Goal: Information Seeking & Learning: Learn about a topic

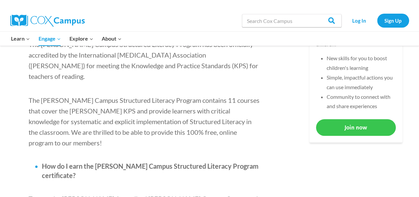
scroll to position [310, 0]
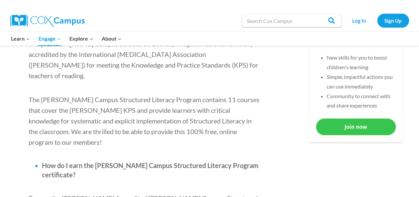
click at [347, 126] on link "Join now" at bounding box center [356, 126] width 80 height 16
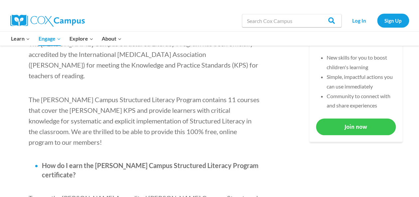
click at [348, 127] on link "Join now" at bounding box center [356, 126] width 80 height 16
click at [358, 125] on link "Join now" at bounding box center [356, 126] width 80 height 16
click at [345, 125] on link "Join now" at bounding box center [356, 126] width 80 height 16
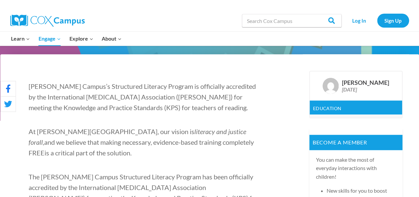
scroll to position [176, 0]
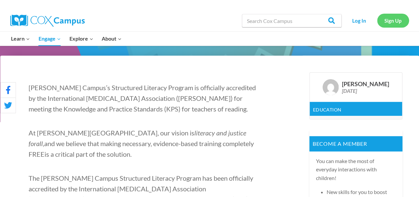
click at [393, 22] on link "Sign Up" at bounding box center [393, 21] width 32 height 14
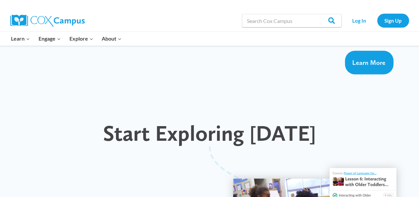
scroll to position [593, 0]
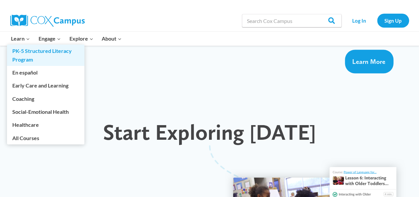
click at [21, 55] on link "PK-5 Structured Literacy Program" at bounding box center [45, 55] width 77 height 21
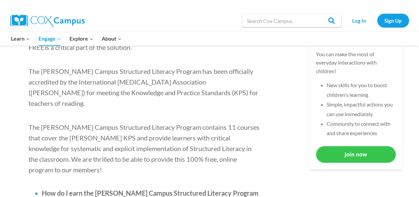
scroll to position [283, 0]
click at [332, 153] on link "Join now" at bounding box center [356, 153] width 80 height 16
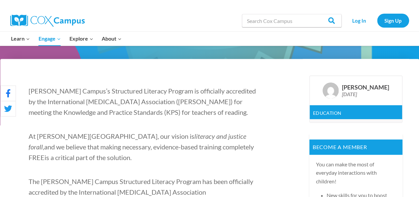
scroll to position [168, 0]
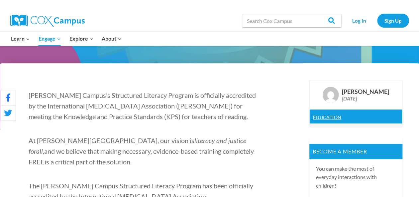
click at [333, 116] on link "Education" at bounding box center [327, 117] width 29 height 6
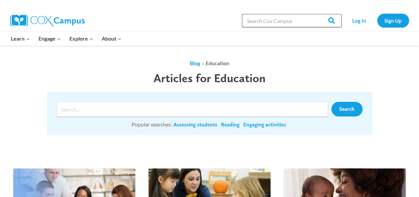
click at [268, 24] on input "Search in [URL][DOMAIN_NAME]" at bounding box center [292, 20] width 100 height 13
type input "systematic and explicit phonics instruction"
click at [315, 14] on input "Search" at bounding box center [328, 20] width 26 height 13
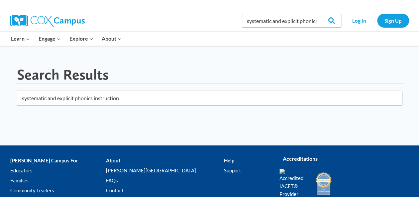
click button "submit" at bounding box center [0, 0] width 0 height 0
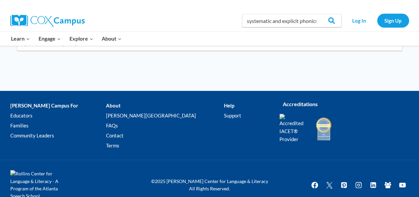
scroll to position [54, 0]
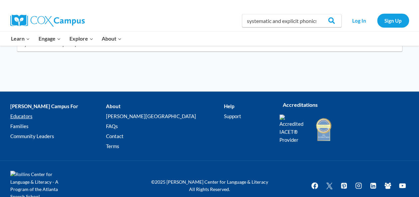
click at [25, 116] on link "Educators" at bounding box center [58, 116] width 96 height 10
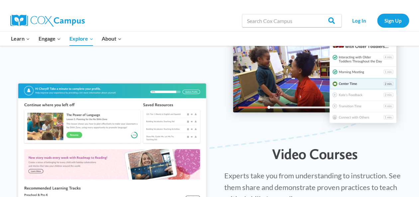
scroll to position [737, 0]
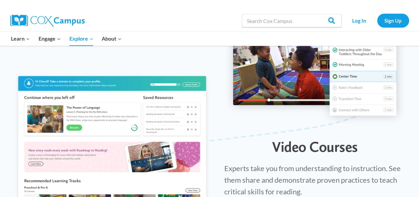
click at [49, 20] on img at bounding box center [47, 21] width 74 height 12
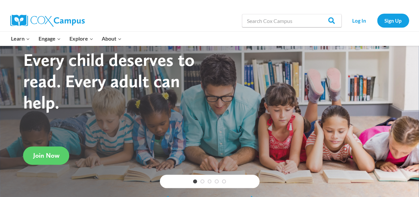
scroll to position [22, 0]
click at [48, 157] on span "Join Now" at bounding box center [46, 155] width 26 height 8
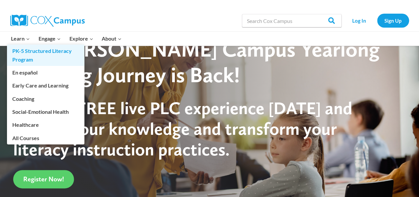
click at [22, 55] on link "PK-5 Structured Literacy Program" at bounding box center [45, 55] width 77 height 21
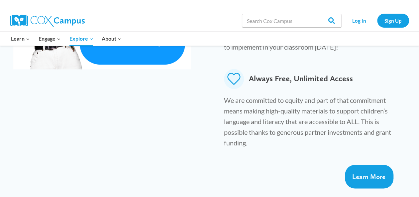
scroll to position [478, 0]
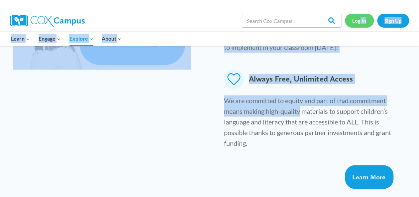
drag, startPoint x: 301, startPoint y: 82, endPoint x: 360, endPoint y: 23, distance: 83.8
click at [360, 23] on link "Log In" at bounding box center [359, 21] width 29 height 14
